Goal: Communication & Community: Answer question/provide support

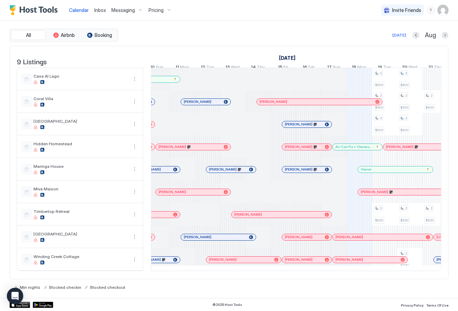
scroll to position [0, 179]
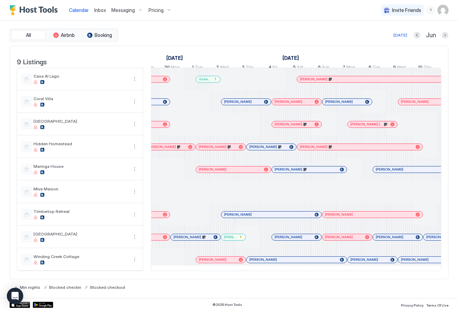
click at [230, 150] on div at bounding box center [229, 146] width 5 height 5
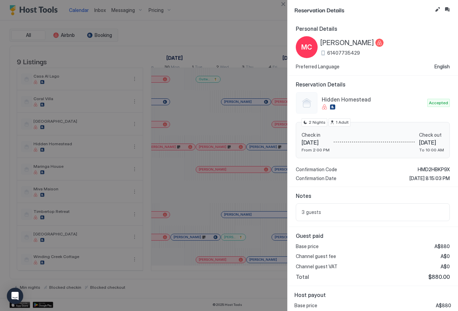
click at [261, 17] on div at bounding box center [229, 155] width 458 height 311
click at [284, 5] on button "Close" at bounding box center [283, 4] width 8 height 8
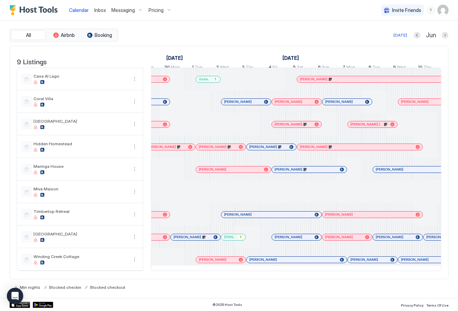
click at [209, 150] on div at bounding box center [208, 146] width 5 height 5
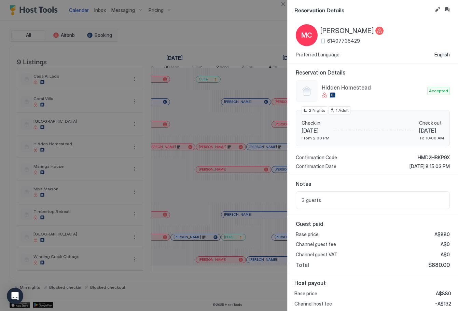
scroll to position [0, 0]
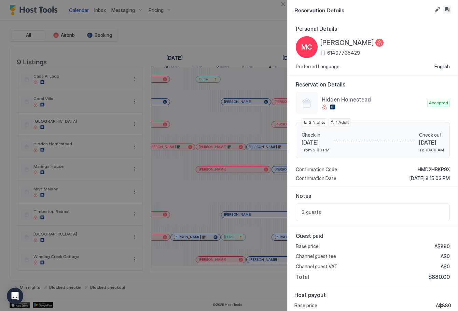
click at [447, 10] on button "Inbox" at bounding box center [447, 9] width 8 height 8
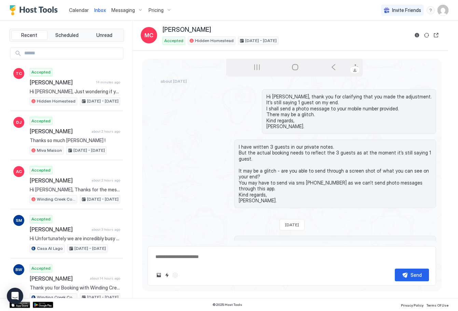
scroll to position [825, 0]
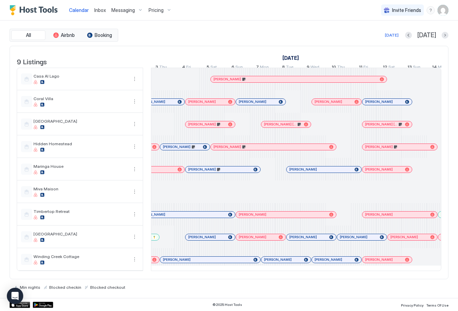
scroll to position [0, 203]
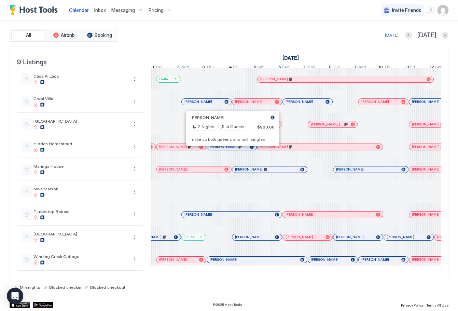
click at [242, 150] on div at bounding box center [241, 146] width 5 height 5
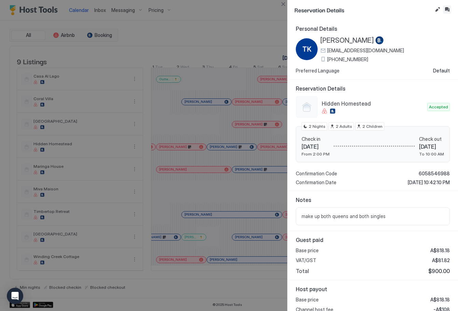
click at [447, 11] on button "Inbox" at bounding box center [447, 9] width 8 height 8
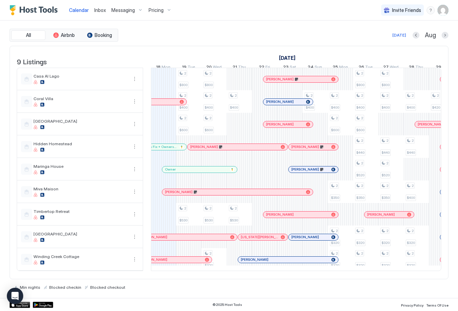
drag, startPoint x: 269, startPoint y: 277, endPoint x: 248, endPoint y: 271, distance: 21.4
click at [249, 270] on tr "2 $800 2 $400 2 $600 2 $530 2 $800 2 $400 2 $600 2 $530 2 $320 2 $400 2 $530 2 …" at bounding box center [417, 169] width 1290 height 203
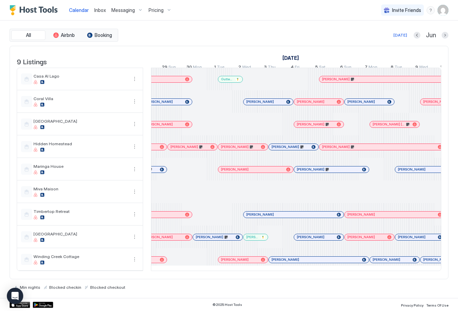
click at [327, 150] on div "[PERSON_NAME]" at bounding box center [382, 147] width 125 height 6
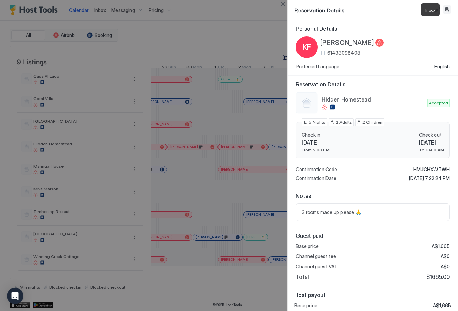
click at [448, 10] on button "Inbox" at bounding box center [447, 9] width 8 height 8
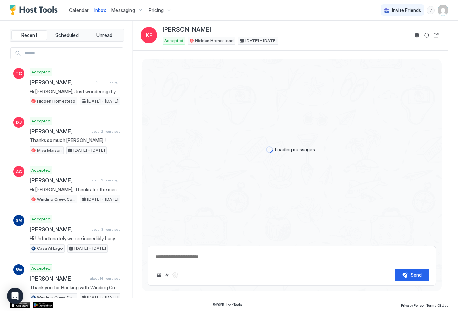
type textarea "*"
